Goal: Task Accomplishment & Management: Use online tool/utility

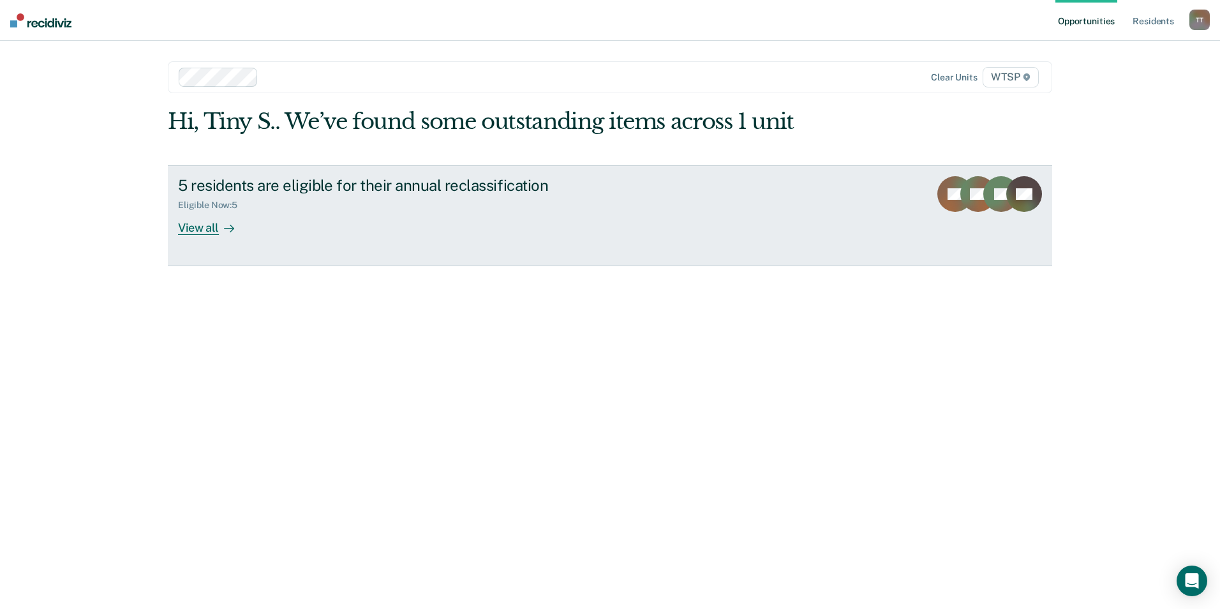
click at [378, 182] on div "5 residents are eligible for their annual reclassification" at bounding box center [402, 185] width 448 height 19
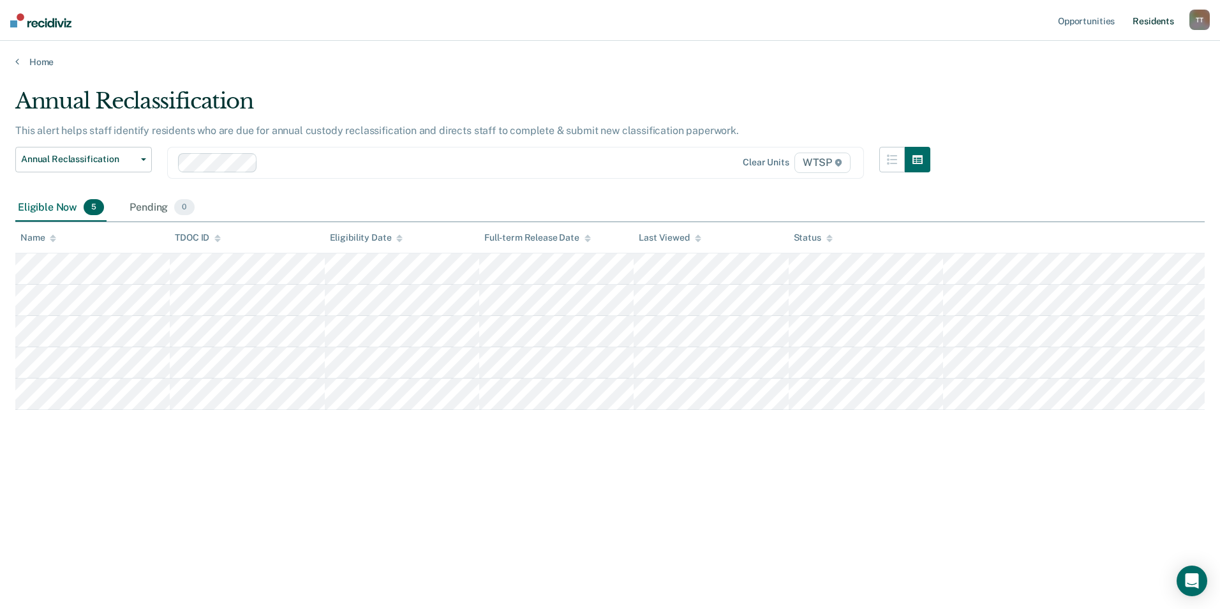
click at [1150, 20] on link "Resident s" at bounding box center [1153, 20] width 47 height 41
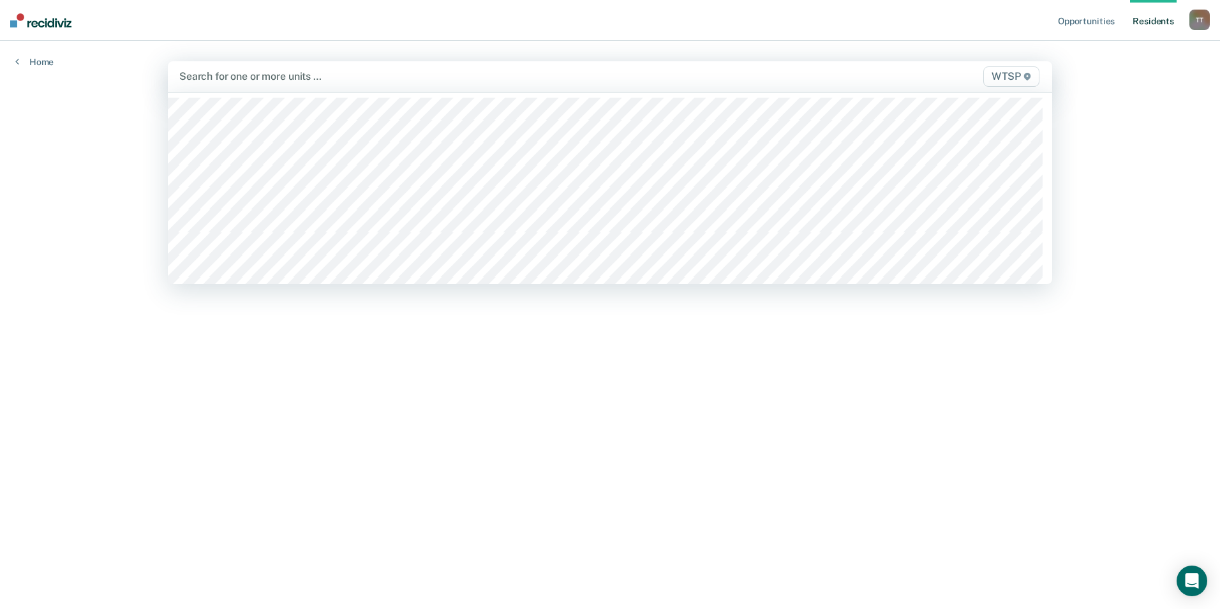
click at [346, 78] on div at bounding box center [480, 76] width 602 height 15
type input "wtsp"
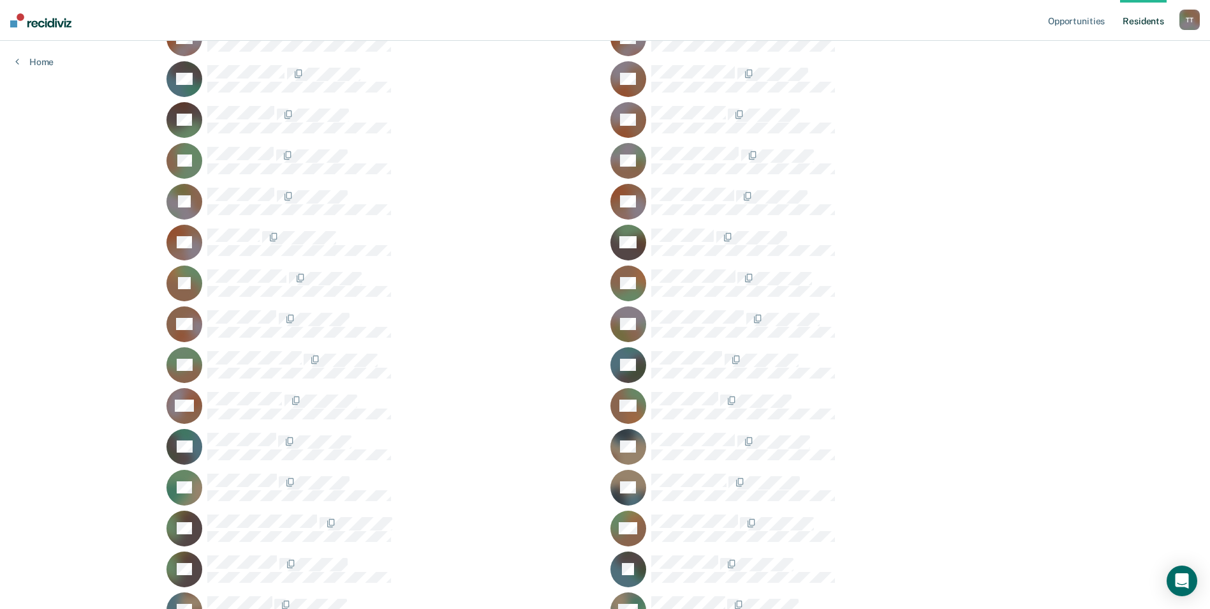
scroll to position [64, 0]
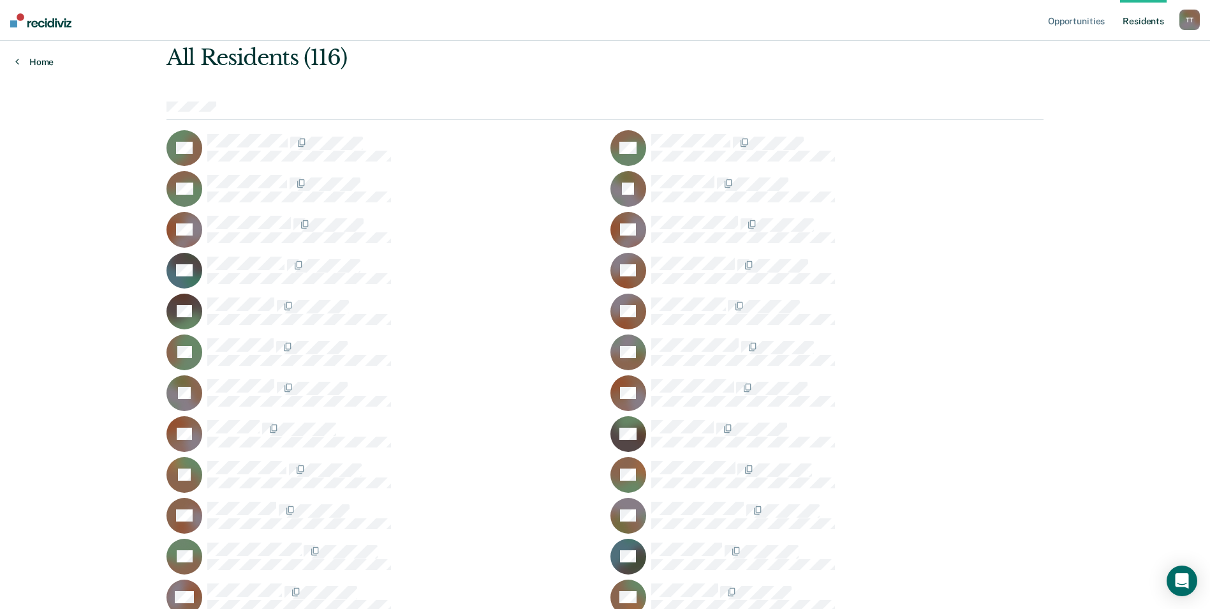
click at [41, 62] on link "Home" at bounding box center [34, 61] width 38 height 11
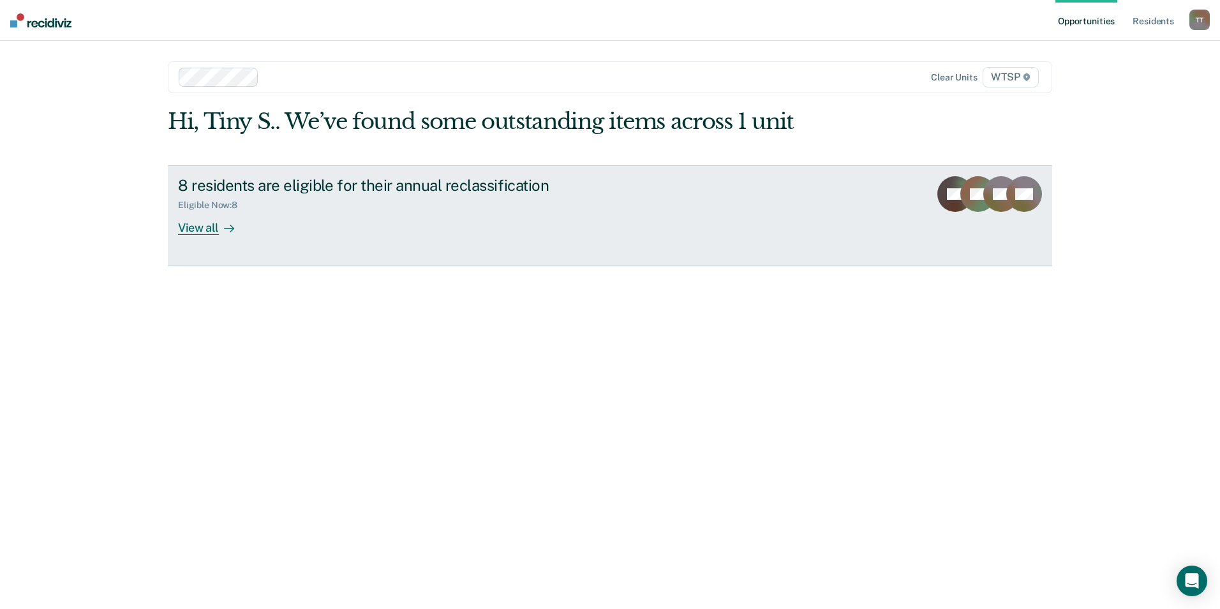
click at [368, 185] on div "8 residents are eligible for their annual reclassification" at bounding box center [402, 185] width 448 height 19
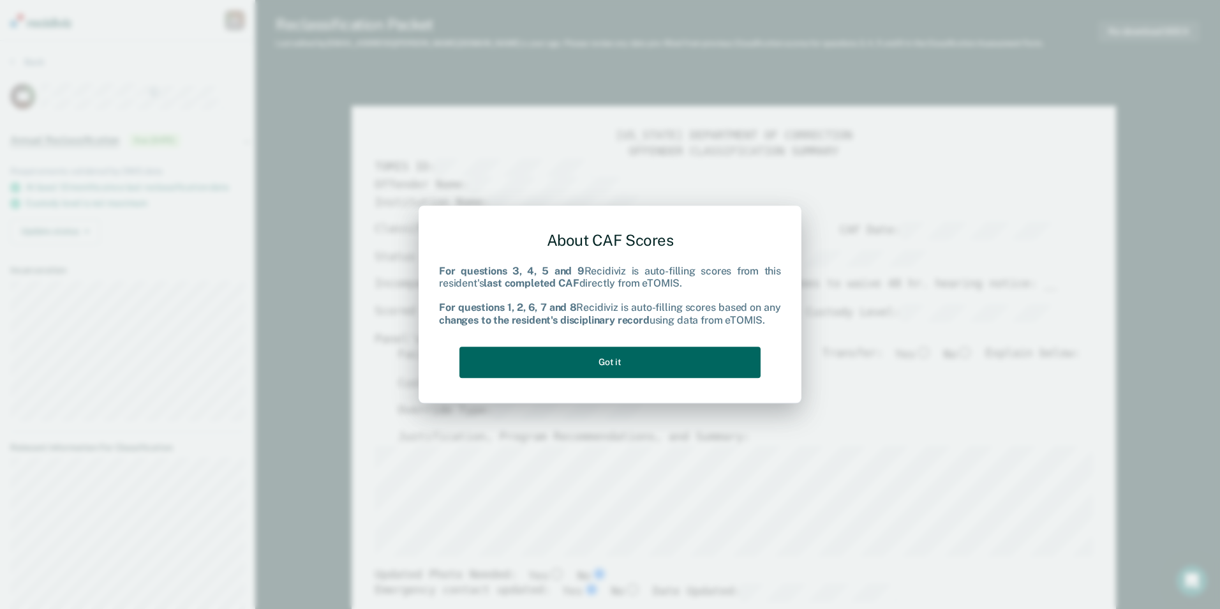
click at [666, 360] on button "Got it" at bounding box center [609, 361] width 301 height 31
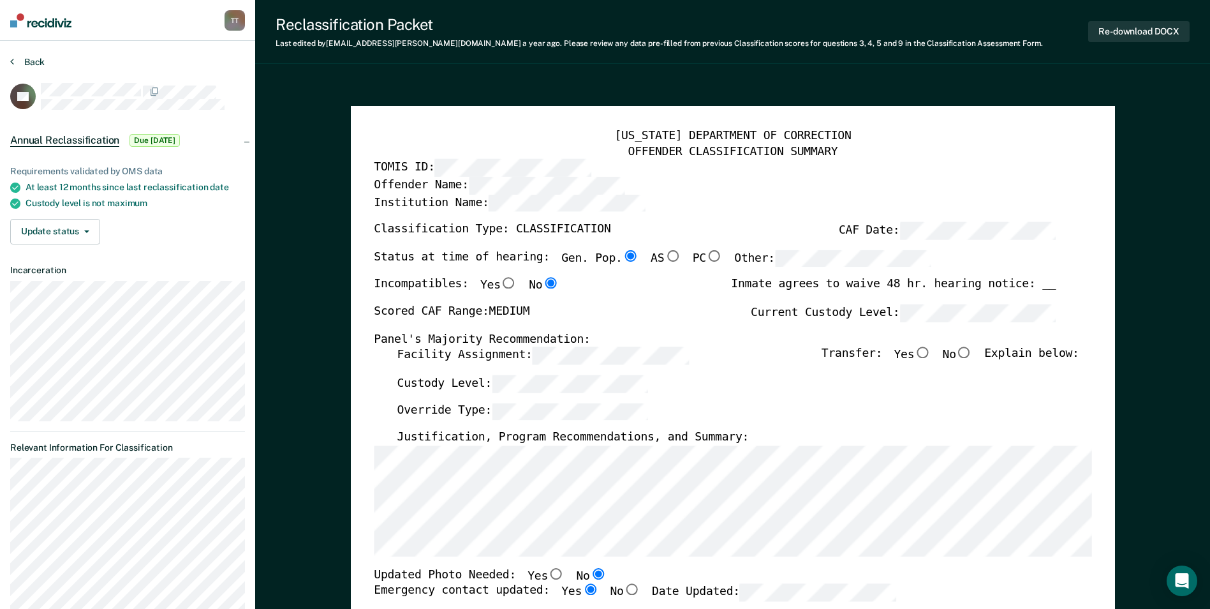
click at [40, 59] on button "Back" at bounding box center [27, 61] width 34 height 11
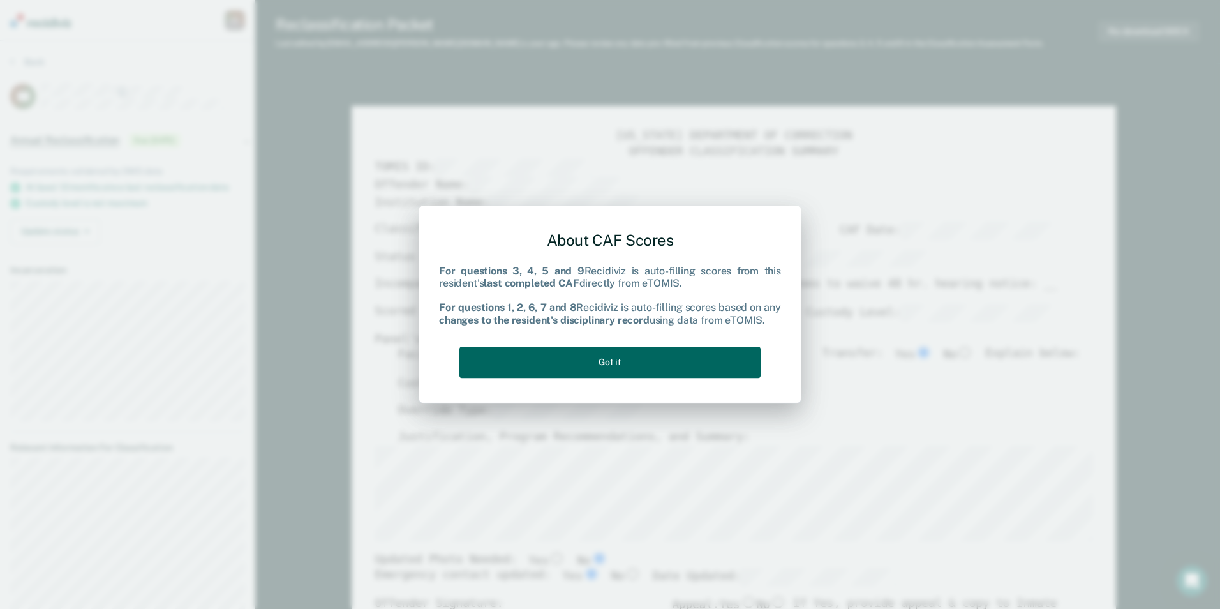
click at [612, 364] on button "Got it" at bounding box center [609, 361] width 301 height 31
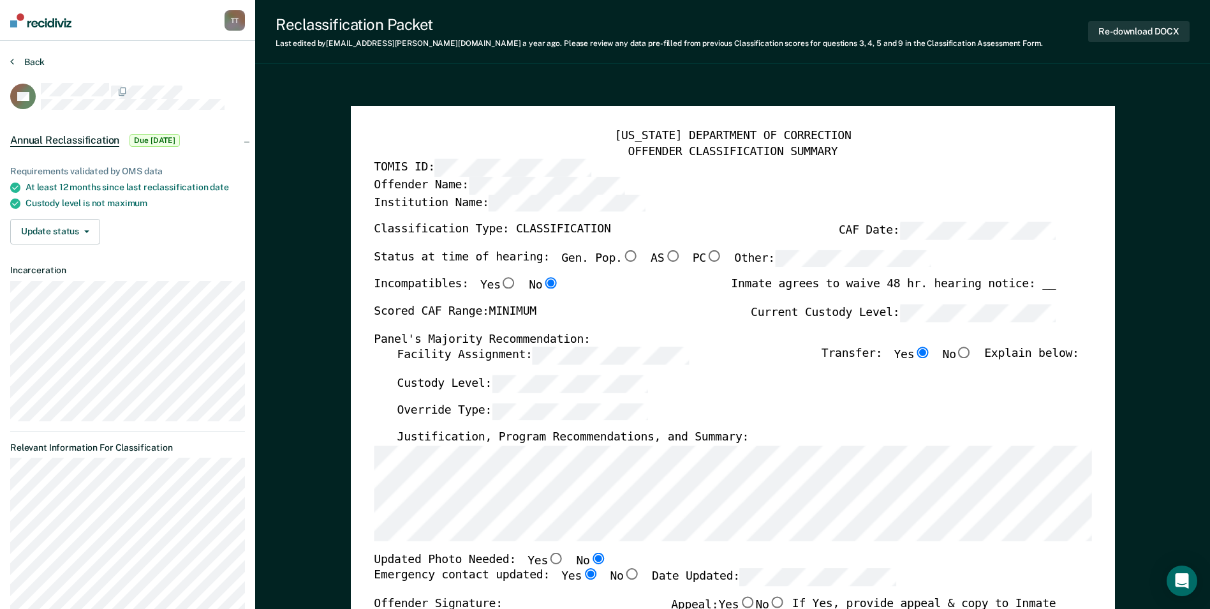
click at [34, 59] on button "Back" at bounding box center [27, 61] width 34 height 11
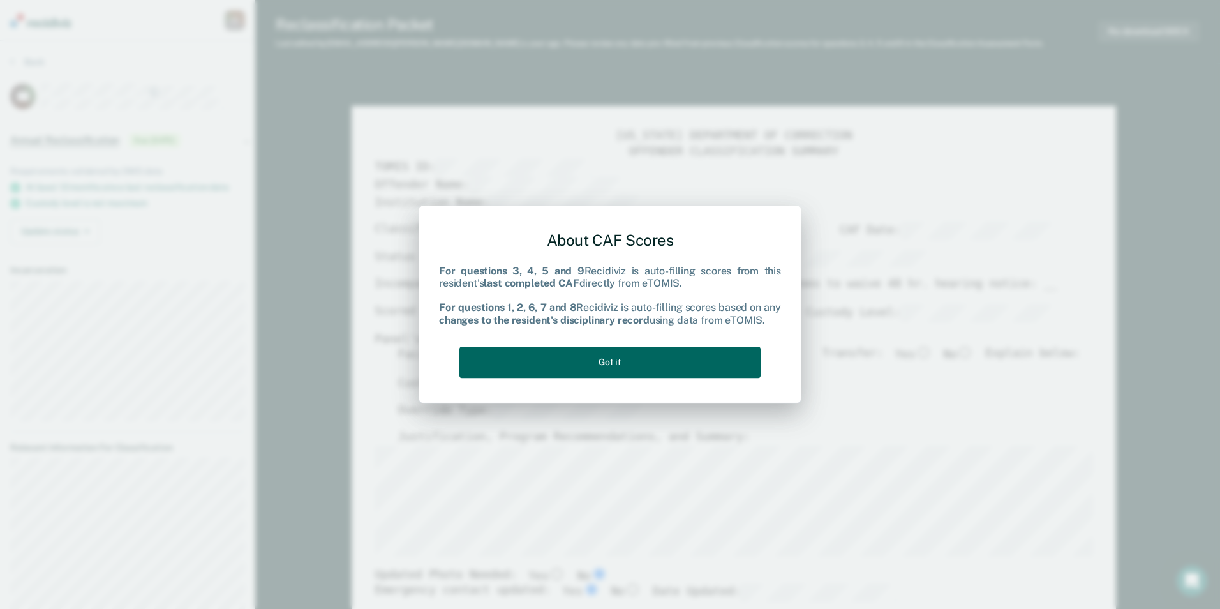
type textarea "x"
click at [607, 357] on button "Got it" at bounding box center [609, 361] width 301 height 31
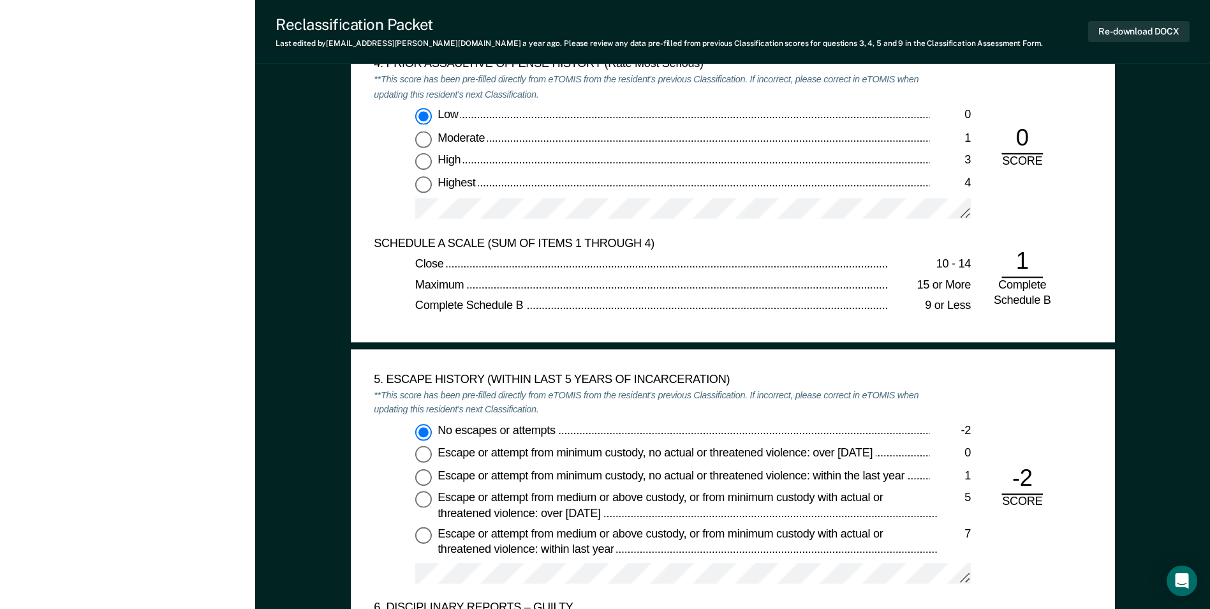
scroll to position [1786, 0]
